Goal: Navigation & Orientation: Find specific page/section

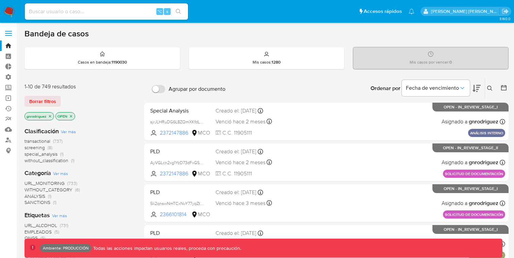
click at [9, 32] on label at bounding box center [8, 33] width 17 height 14
click at [0, 0] on input "checkbox" at bounding box center [0, 0] width 0 height 0
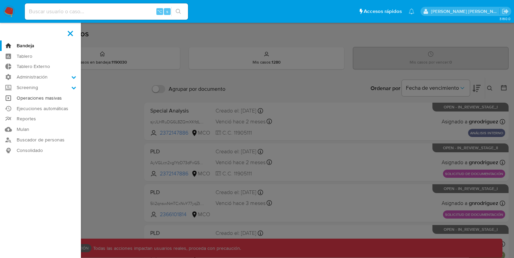
click at [39, 100] on link "Operaciones masivas" at bounding box center [40, 98] width 81 height 11
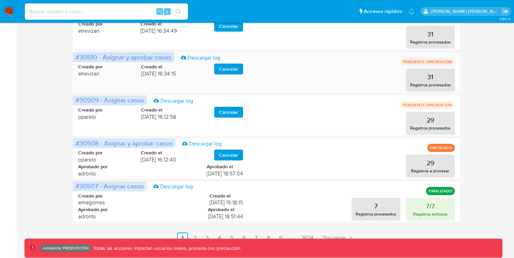
scroll to position [347, 0]
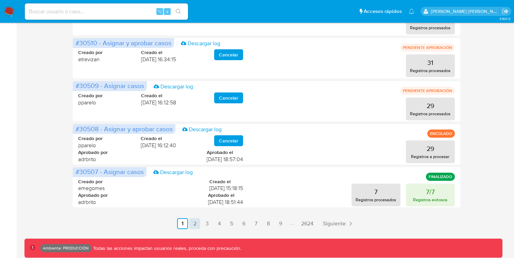
click at [197, 225] on link "2" at bounding box center [194, 223] width 11 height 11
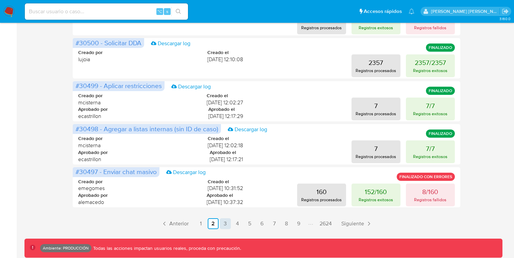
click at [225, 224] on link "3" at bounding box center [225, 223] width 11 height 11
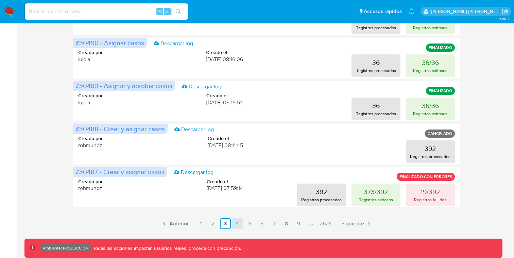
click at [237, 224] on link "4" at bounding box center [237, 223] width 11 height 11
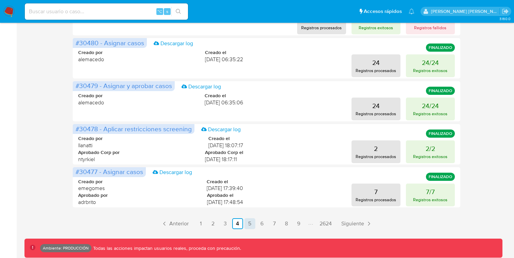
click at [247, 220] on link "5" at bounding box center [249, 223] width 11 height 11
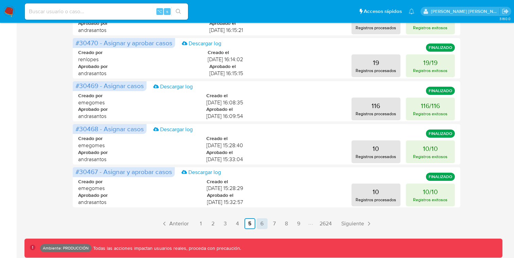
click at [259, 220] on link "6" at bounding box center [262, 223] width 11 height 11
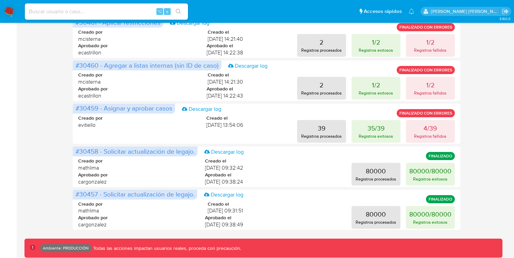
scroll to position [342, 0]
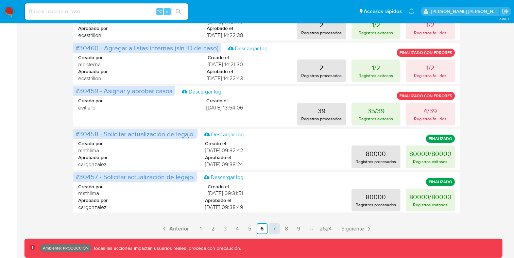
click at [271, 229] on link "7" at bounding box center [274, 228] width 11 height 11
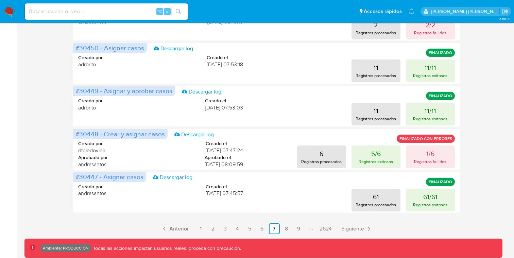
scroll to position [347, 0]
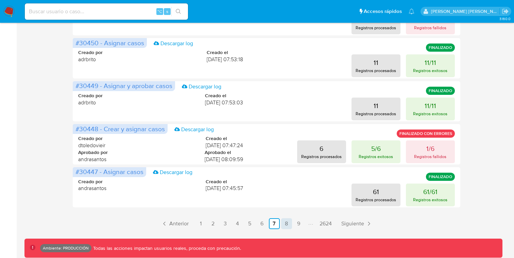
click at [281, 222] on link "8" at bounding box center [286, 223] width 11 height 11
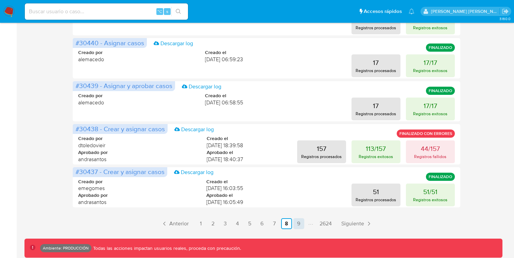
click at [298, 224] on link "9" at bounding box center [298, 223] width 11 height 11
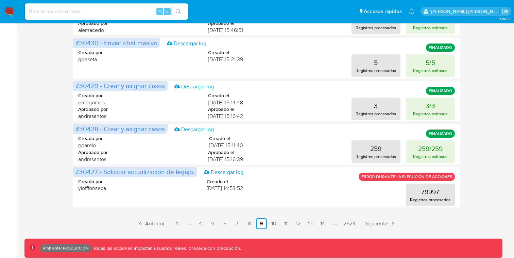
scroll to position [0, 0]
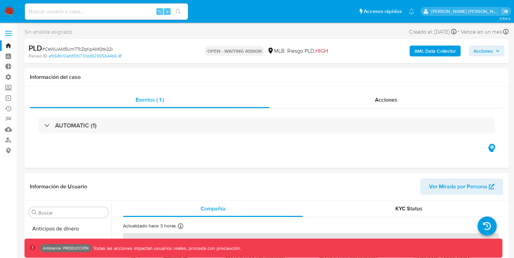
select select "10"
